Goal: Navigation & Orientation: Find specific page/section

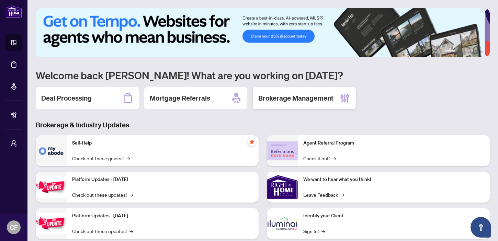
click at [306, 103] on div "Brokerage Management" at bounding box center [304, 98] width 103 height 22
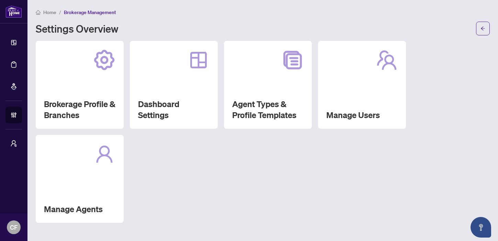
click at [49, 13] on span "Home" at bounding box center [49, 12] width 13 height 6
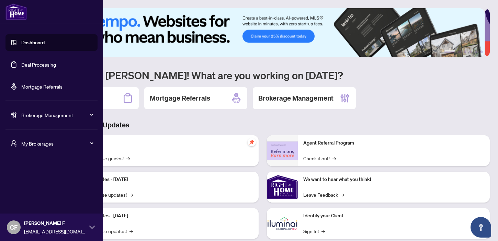
click at [17, 141] on div "My Brokerages" at bounding box center [51, 143] width 92 height 16
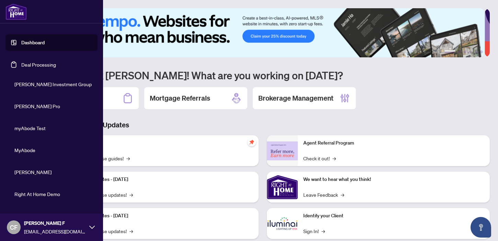
scroll to position [159, 0]
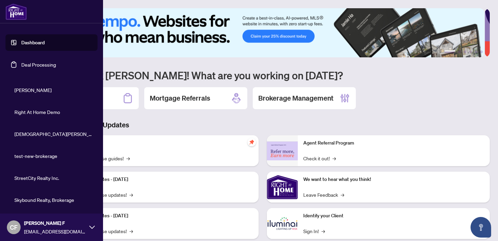
click at [55, 201] on span "Skybound Realty, Brokerage" at bounding box center [53, 200] width 78 height 8
